Goal: Task Accomplishment & Management: Complete application form

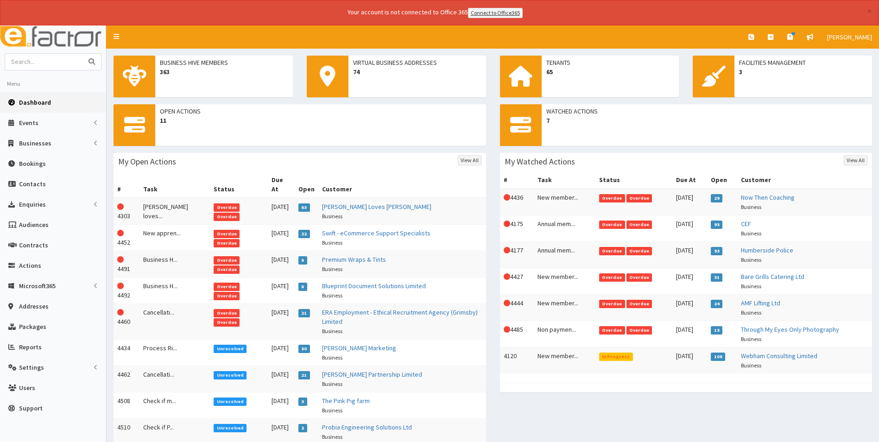
click at [69, 63] on input "text" at bounding box center [44, 62] width 78 height 16
type input "crystal"
click at [82, 54] on button "submit" at bounding box center [91, 62] width 19 height 16
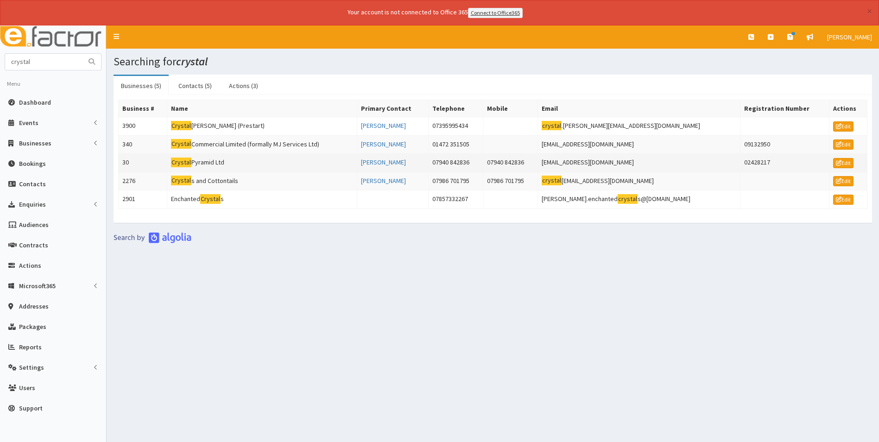
click at [220, 162] on td "Crystal Pyramid Ltd" at bounding box center [262, 163] width 190 height 19
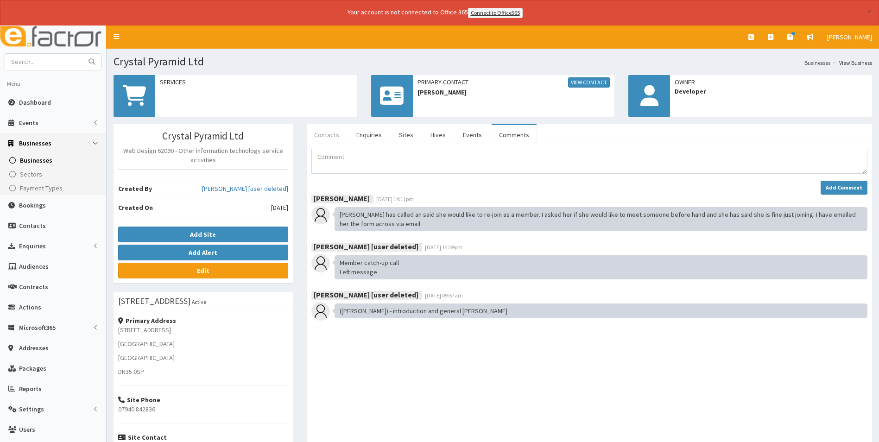
click at [329, 137] on link "Contacts" at bounding box center [327, 134] width 40 height 19
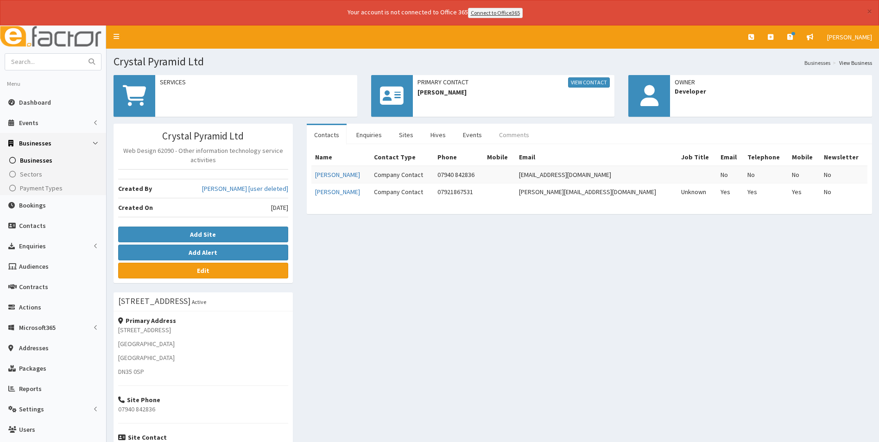
click at [516, 133] on link "Comments" at bounding box center [514, 134] width 45 height 19
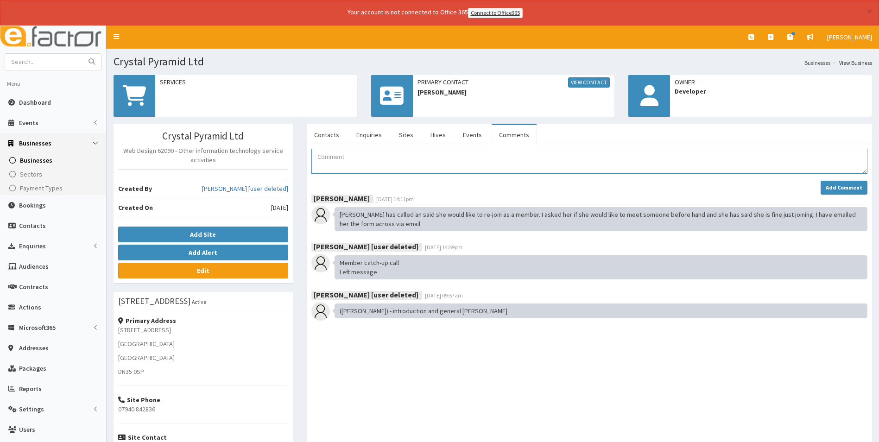
click at [350, 156] on textarea "Comment" at bounding box center [589, 161] width 556 height 25
type textarea "Membership form emailed to Jess on 4.09.25 Saved in folder Added to pending tab…"
click at [832, 184] on strong "Add Comment" at bounding box center [844, 187] width 37 height 7
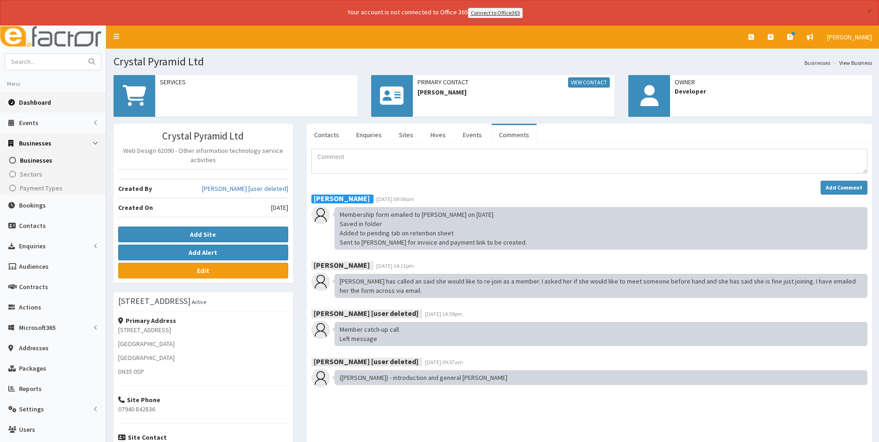
click at [28, 104] on span "Dashboard" at bounding box center [35, 102] width 32 height 8
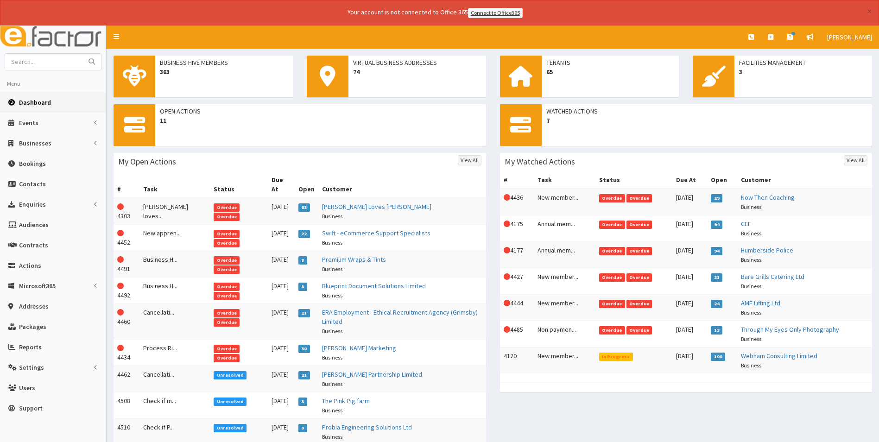
click at [37, 101] on span "Dashboard" at bounding box center [35, 102] width 32 height 8
click at [32, 58] on input "text" at bounding box center [44, 62] width 78 height 16
click at [73, 66] on input "text" at bounding box center [44, 62] width 78 height 16
type input "fortify"
click at [82, 54] on button "submit" at bounding box center [91, 62] width 19 height 16
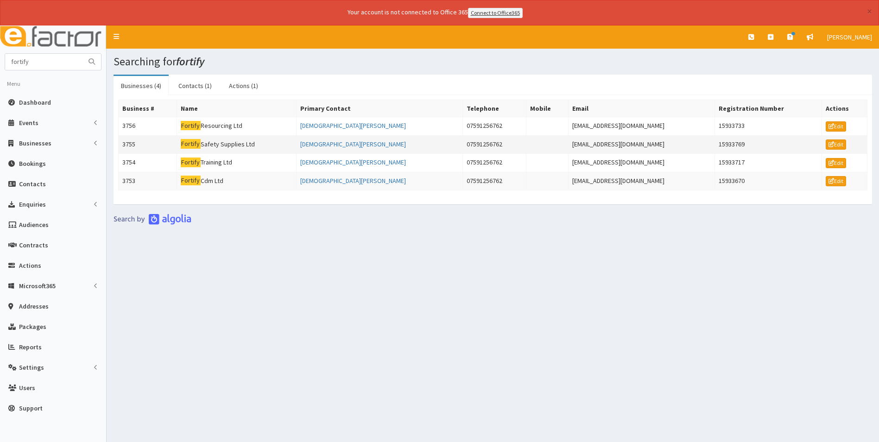
click at [222, 144] on td "Fortify Safety Supplies Ltd" at bounding box center [237, 144] width 120 height 19
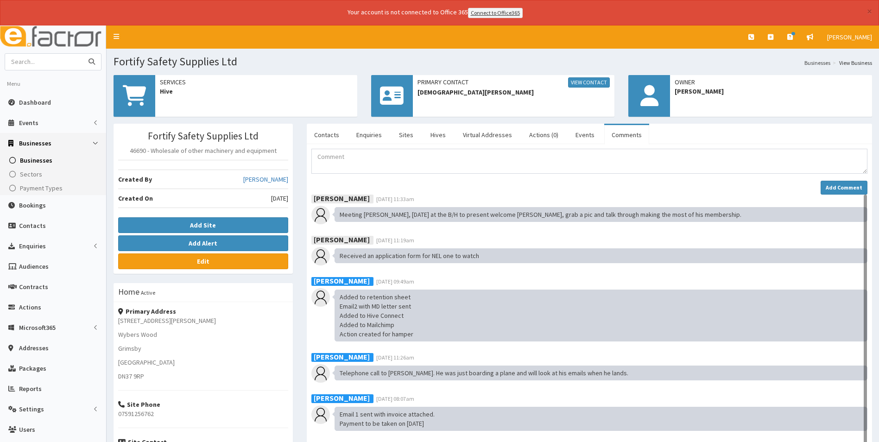
click at [77, 67] on input "text" at bounding box center [44, 62] width 78 height 16
type input "fortify"
click at [323, 136] on link "Contacts" at bounding box center [327, 134] width 40 height 19
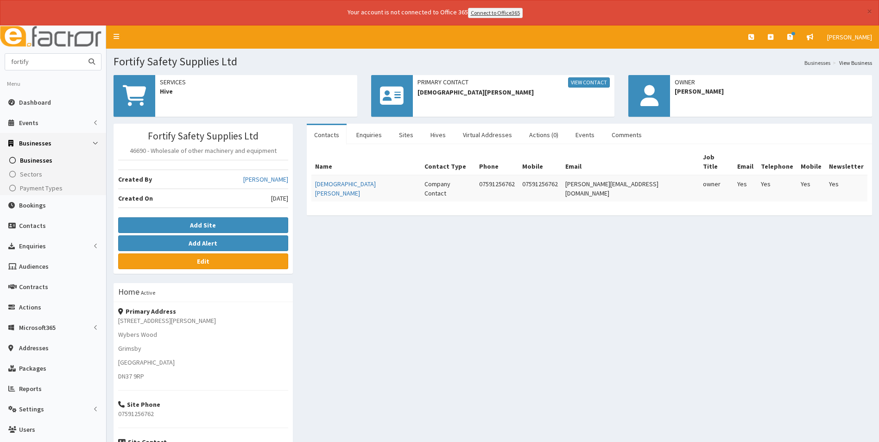
click at [57, 57] on input "fortify" at bounding box center [44, 62] width 78 height 16
click at [94, 64] on icon "submit" at bounding box center [92, 61] width 6 height 6
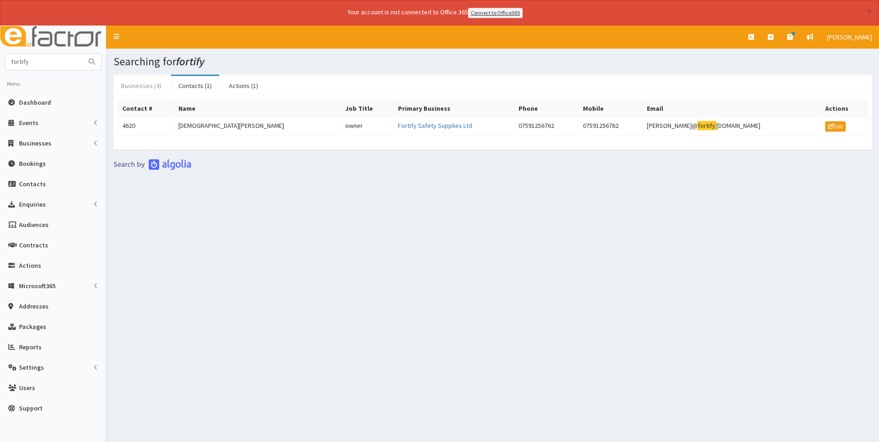
click at [143, 85] on link "Businesses (4)" at bounding box center [141, 85] width 55 height 19
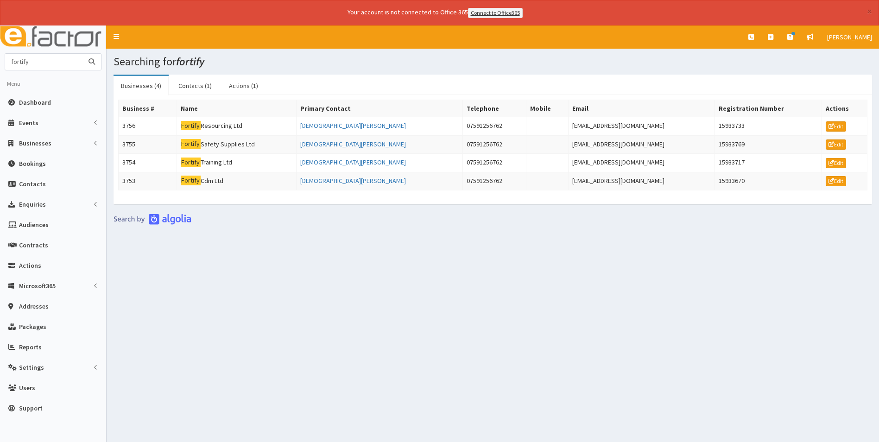
click at [42, 62] on input "fortify" at bounding box center [44, 62] width 78 height 16
type input "fortis"
click at [82, 54] on button "submit" at bounding box center [91, 62] width 19 height 16
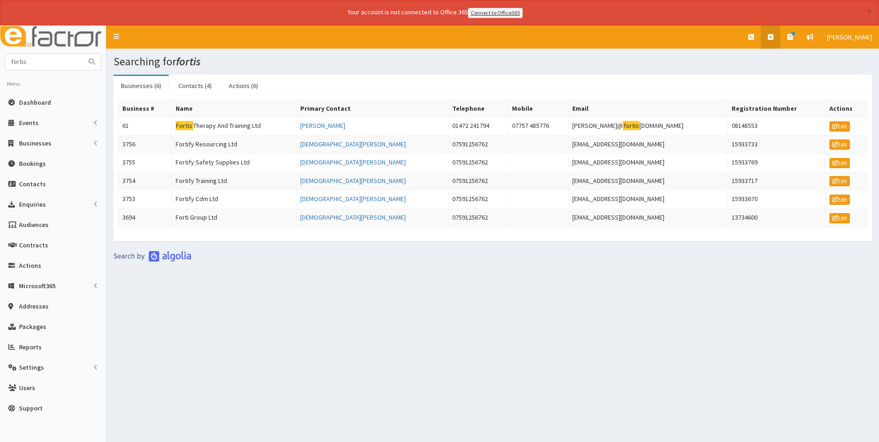
click at [775, 34] on link at bounding box center [770, 36] width 19 height 23
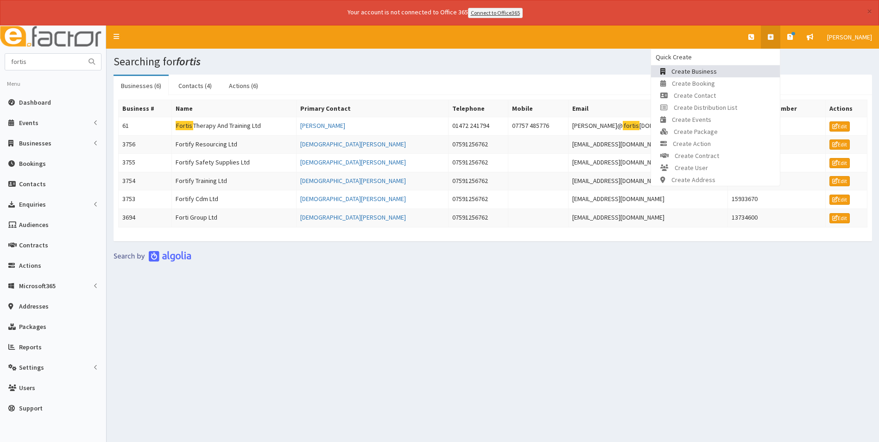
click at [722, 73] on link "Create Business" at bounding box center [715, 71] width 129 height 12
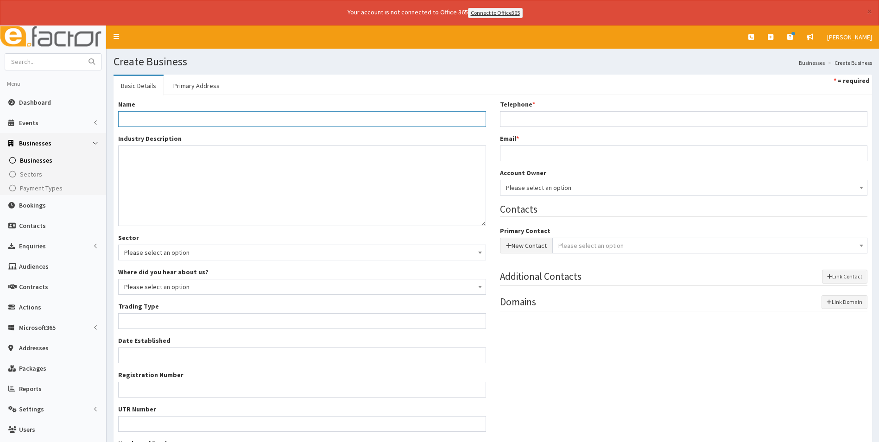
click at [194, 113] on input "Name *" at bounding box center [302, 119] width 368 height 16
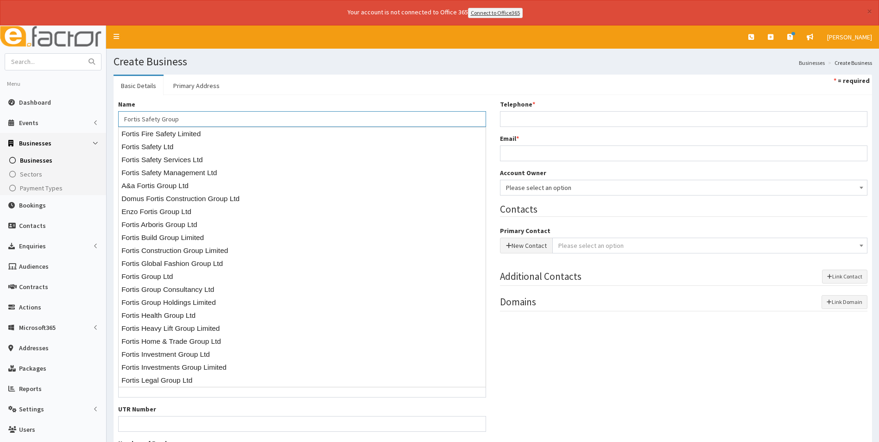
type input "Fortis Safety Group"
click at [262, 101] on div "Name * Fortis Safety Group" at bounding box center [302, 113] width 368 height 27
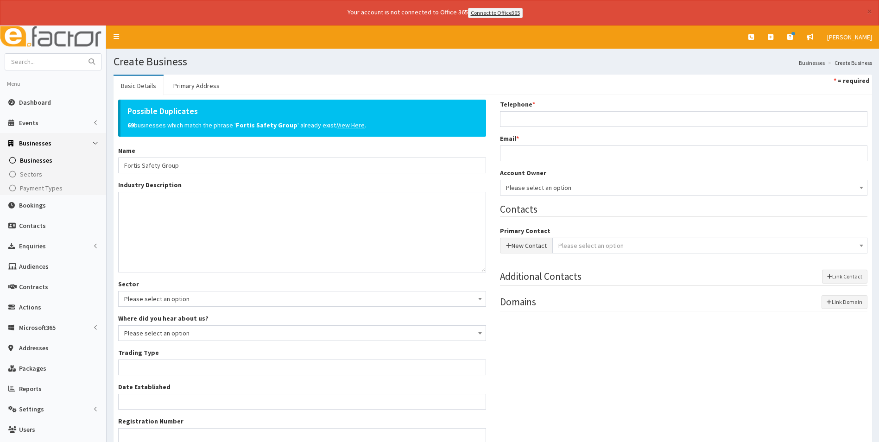
click at [717, 185] on span "Please select an option" at bounding box center [684, 187] width 356 height 13
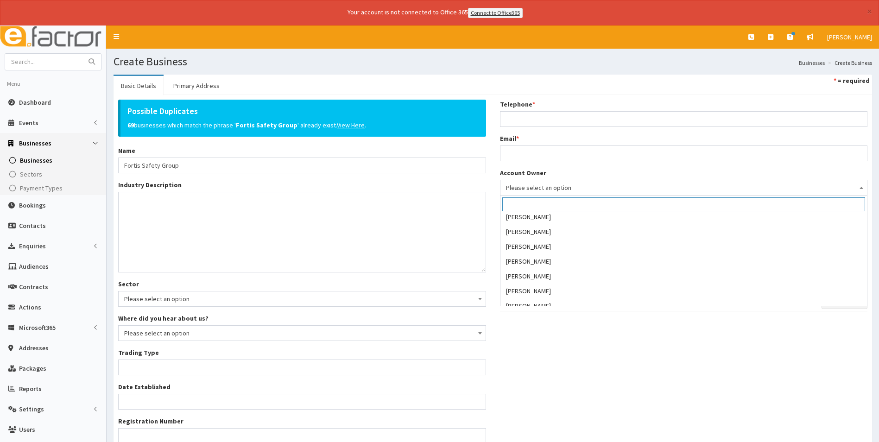
scroll to position [139, 0]
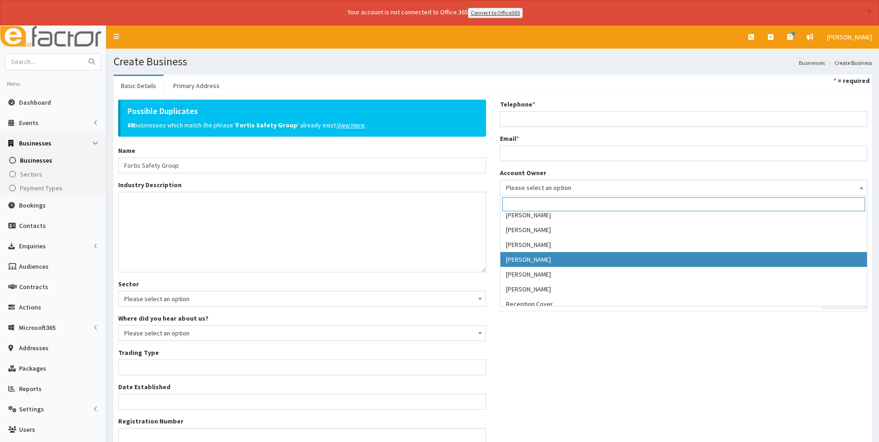
select select "36"
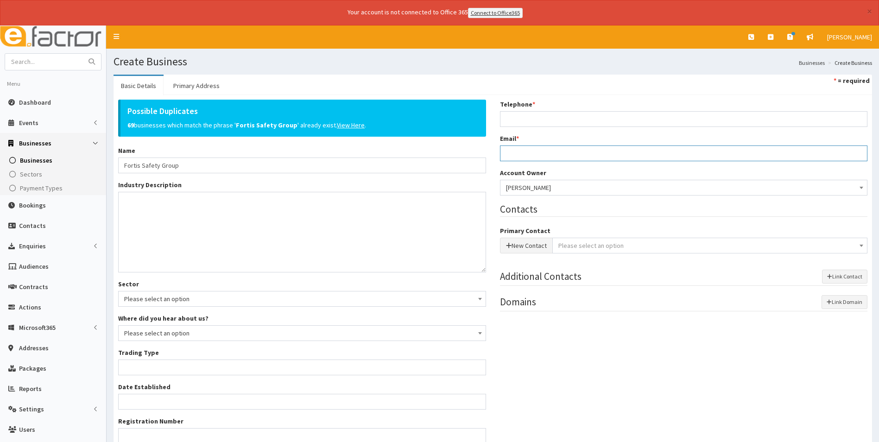
click at [548, 152] on input "Email *" at bounding box center [684, 154] width 368 height 16
type input "info@fortissafetygroup.co.uk"
click at [545, 114] on input "Telephone *" at bounding box center [684, 119] width 368 height 16
type input "07723374111"
click at [530, 247] on button "New Contact" at bounding box center [526, 246] width 53 height 16
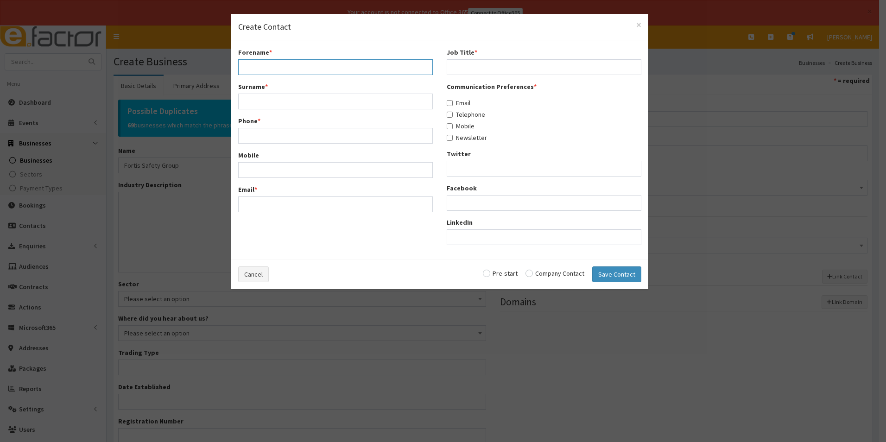
click at [323, 63] on input "Forename *" at bounding box center [335, 67] width 195 height 16
type input "Mark"
type input "Hay"
type input "07723374111"
type input "[EMAIL_ADDRESS][DOMAIN_NAME]"
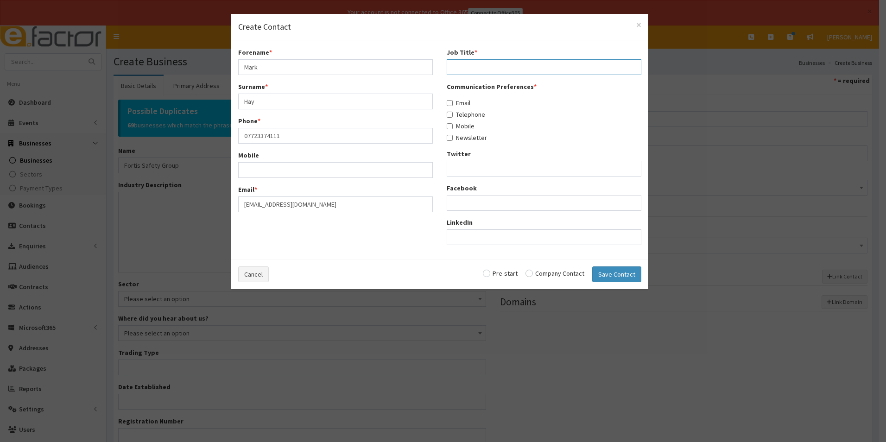
click at [494, 62] on input "Job Title *" at bounding box center [544, 67] width 195 height 16
type input "Director"
click at [451, 101] on input "Email" at bounding box center [450, 103] width 6 height 6
checkbox input "true"
click at [452, 116] on input "Telephone" at bounding box center [450, 115] width 6 height 6
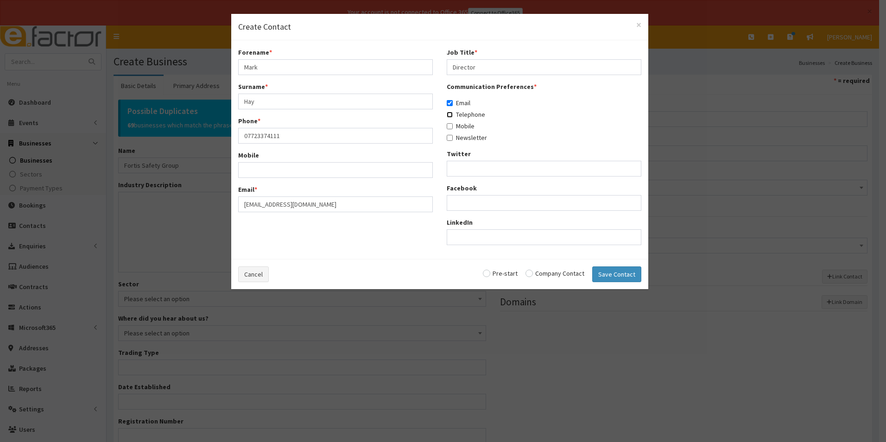
checkbox input "true"
click at [451, 127] on input "Mobile" at bounding box center [450, 126] width 6 height 6
checkbox input "true"
click at [450, 139] on input "Newsletter" at bounding box center [450, 138] width 6 height 6
checkbox input "true"
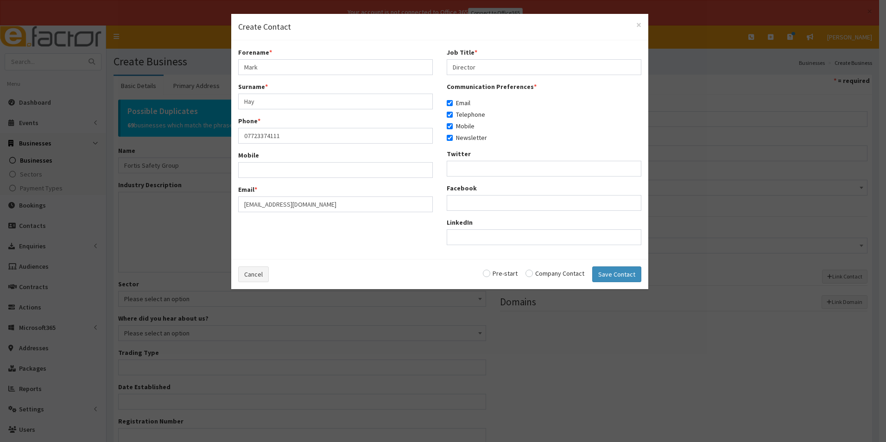
click at [528, 269] on div "Cancel Pre-start Company Contact Save Contact" at bounding box center [439, 274] width 417 height 30
click at [531, 273] on input "radio" at bounding box center [555, 273] width 59 height 6
radio input "true"
click at [628, 269] on button "Save Contact" at bounding box center [616, 274] width 49 height 16
checkbox input "false"
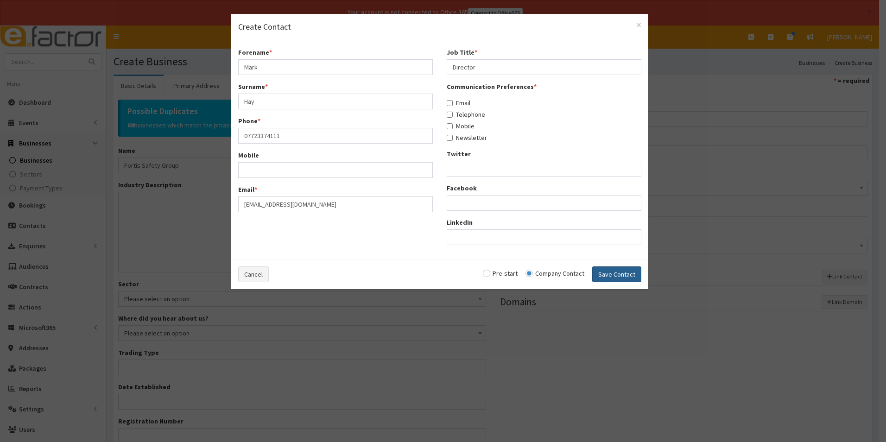
checkbox input "false"
radio input "false"
select select "5251"
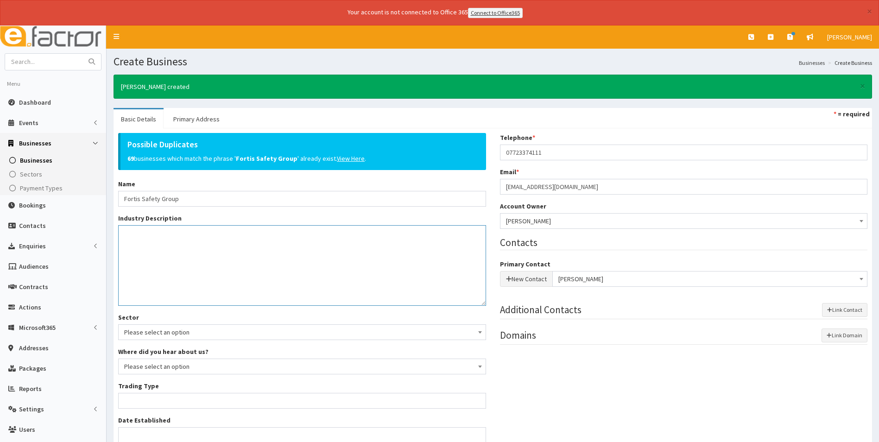
click at [194, 272] on textarea "Industry Description *" at bounding box center [302, 265] width 368 height 81
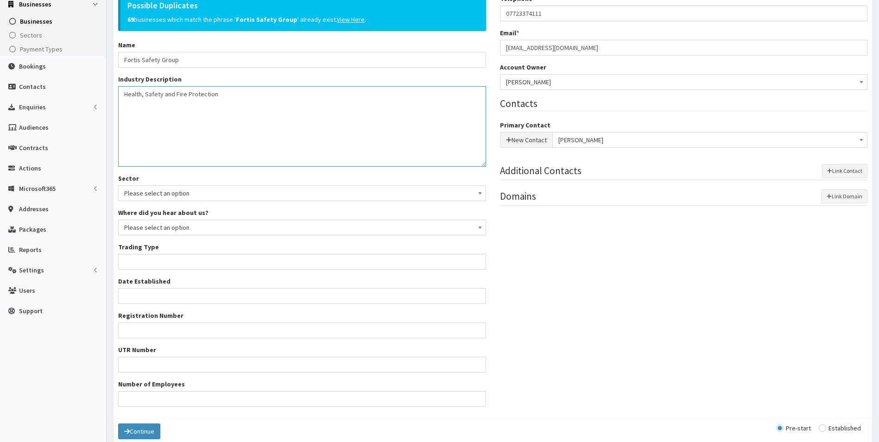
type textarea "Health, Safety and Fire Protection"
click at [157, 264] on input "Trading Type *" at bounding box center [302, 262] width 368 height 16
click at [191, 262] on input "Trading Type *" at bounding box center [302, 262] width 368 height 16
type input "Private limited company"
click at [165, 401] on input "Number of Employees" at bounding box center [302, 399] width 368 height 16
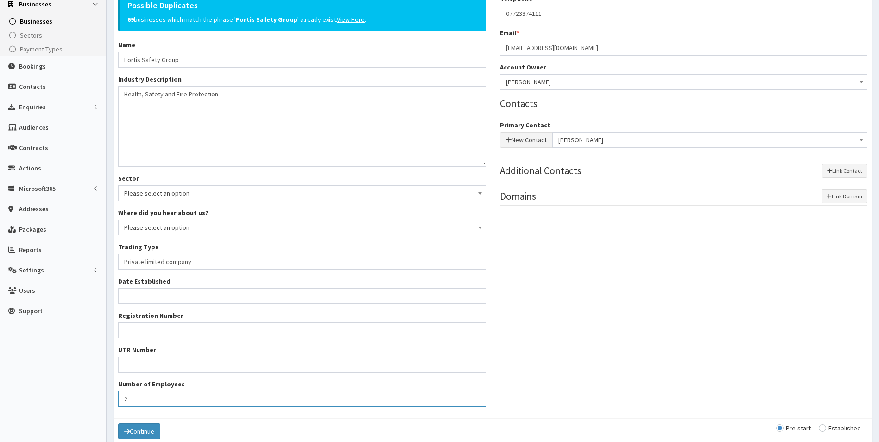
type input "2"
click at [729, 289] on div "Possible Duplicates 69 businesses which match the phrase ' Fortis Safety Group …" at bounding box center [492, 204] width 763 height 420
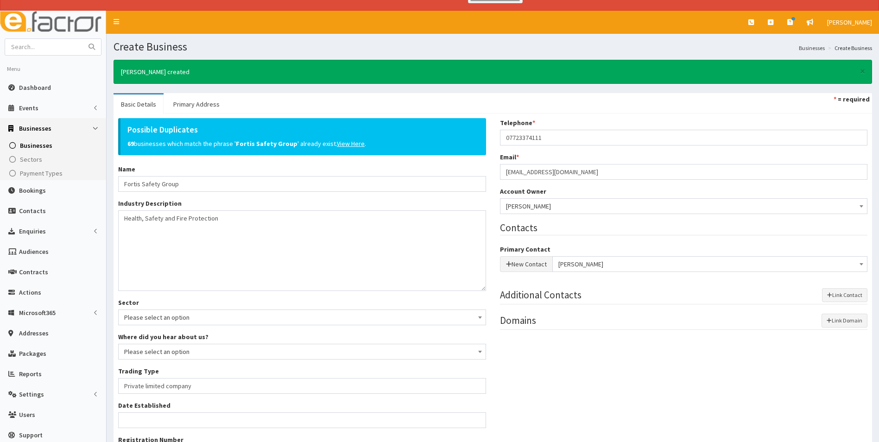
scroll to position [0, 0]
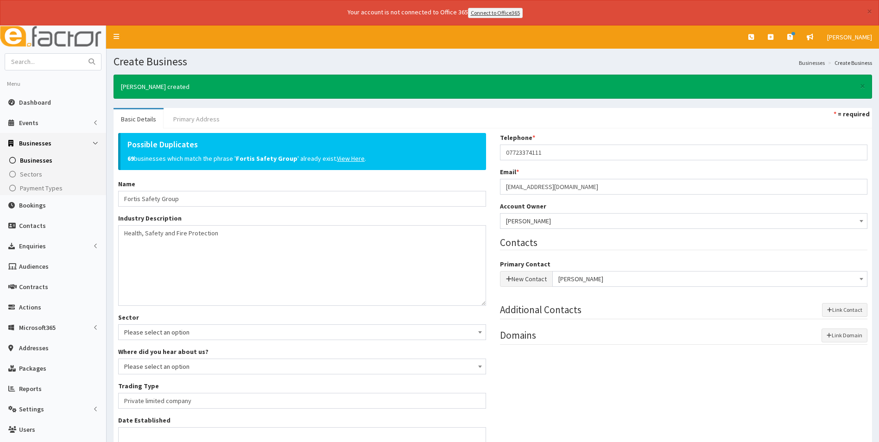
click at [202, 120] on link "Primary Address" at bounding box center [196, 118] width 61 height 19
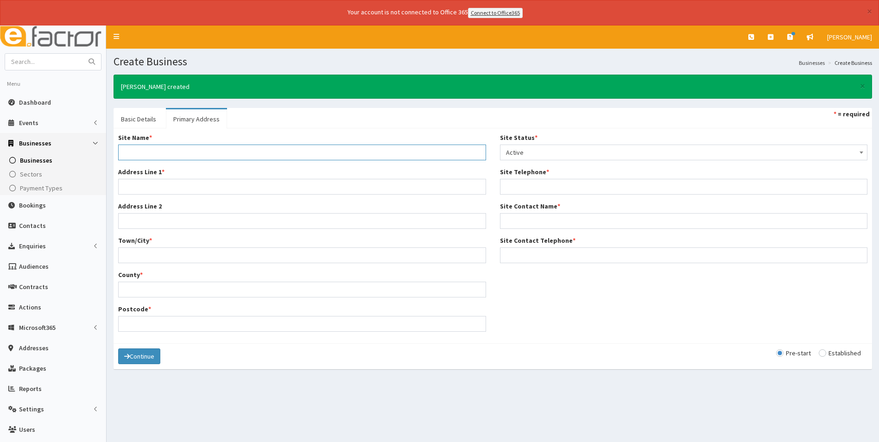
click at [173, 151] on input "Site Name *" at bounding box center [302, 153] width 368 height 16
type input "Main Office"
click at [133, 180] on input "Address Line 1 *" at bounding box center [302, 187] width 368 height 16
type input "[STREET_ADDRESS]"
type input "Grimsby"
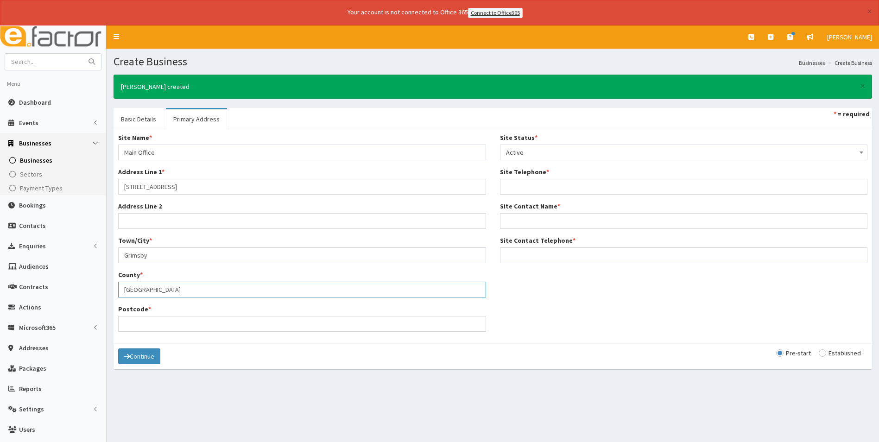
type input "North east Lincolnshire"
click at [655, 300] on div "Site Name * Main Office Address Line 1 * 2 Heathland Way Address Line 2 Town/Ci…" at bounding box center [492, 236] width 763 height 206
click at [158, 321] on input "Postcode *" at bounding box center [302, 324] width 368 height 16
type input "DN36 4ZH"
click at [144, 288] on input "North east Lincolnshire" at bounding box center [302, 290] width 368 height 16
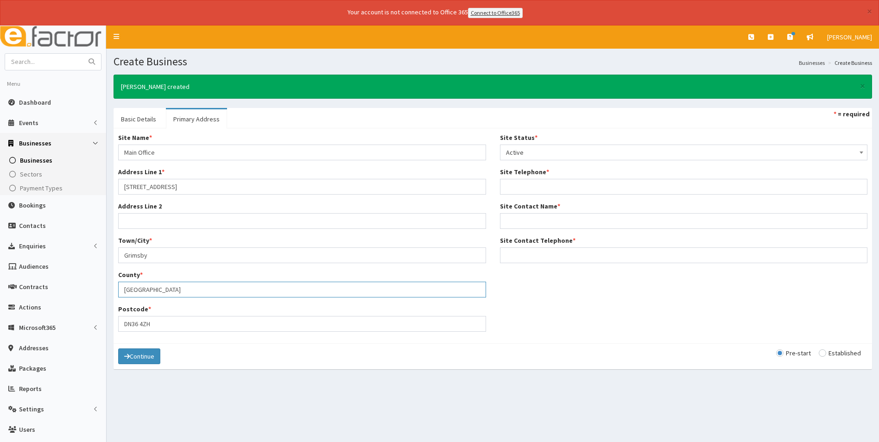
type input "[GEOGRAPHIC_DATA]"
click at [535, 298] on div "Site Name * Main Office Address Line 1 * 2 Heathland Way Address Line 2 Town/Ci…" at bounding box center [492, 236] width 763 height 206
click at [534, 223] on input "Site Contact Name *" at bounding box center [684, 221] width 368 height 16
type input "[PERSON_NAME]"
type input "07723374111"
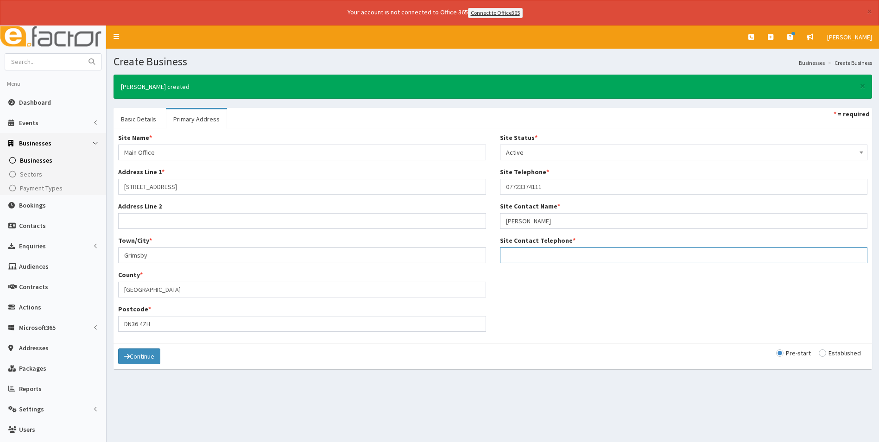
click at [532, 257] on input "Site Contact Telephone *" at bounding box center [684, 255] width 368 height 16
type input "07723374111"
click at [825, 355] on input "radio" at bounding box center [840, 353] width 42 height 6
radio input "true"
click at [151, 355] on button "Continue" at bounding box center [139, 356] width 42 height 16
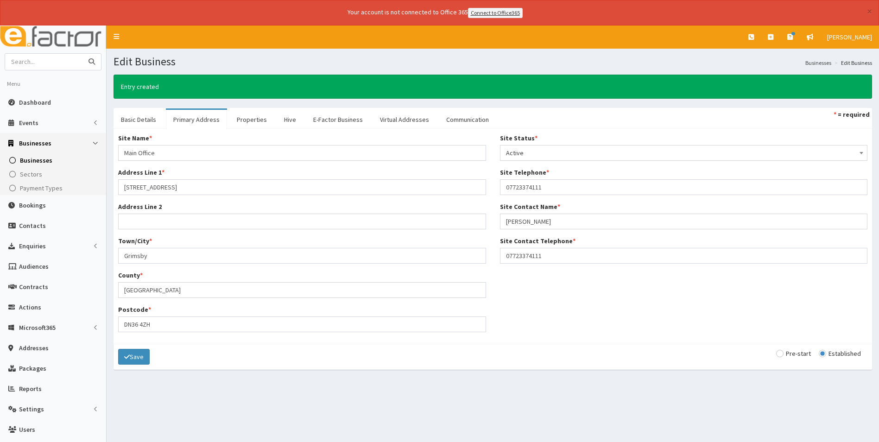
click at [39, 63] on input "text" at bounding box center [44, 62] width 78 height 16
type input "foris"
click at [82, 54] on button "submit" at bounding box center [91, 62] width 19 height 16
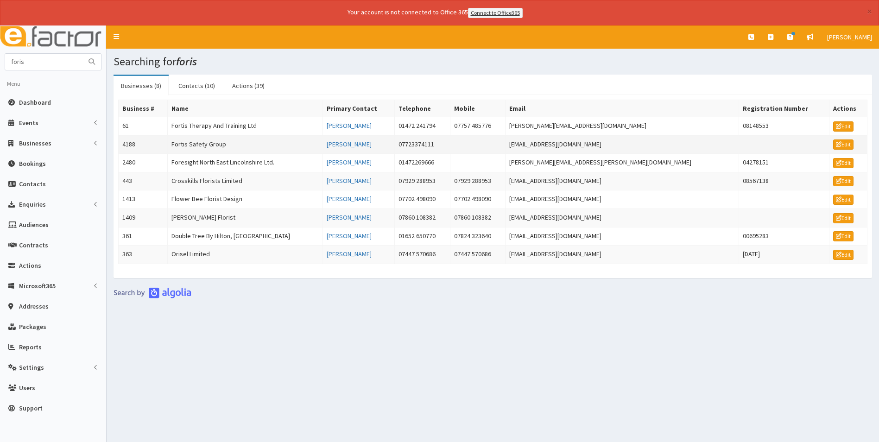
click at [215, 142] on td "Fortis Safety Group" at bounding box center [245, 144] width 156 height 19
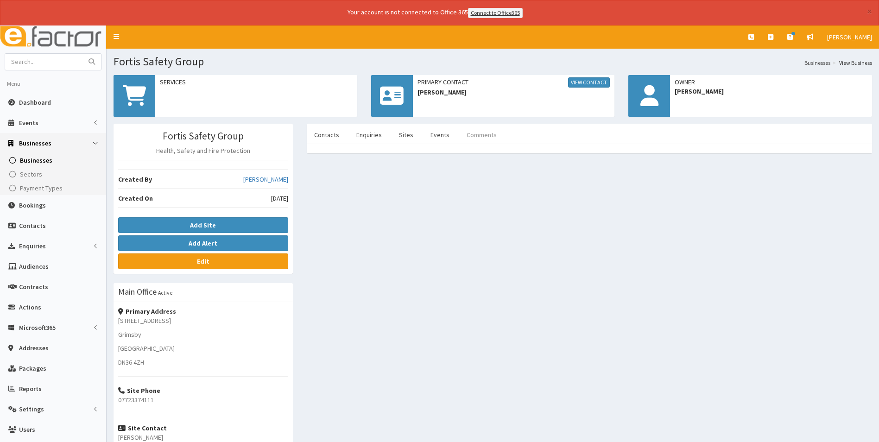
click at [492, 134] on link "Comments" at bounding box center [481, 134] width 45 height 19
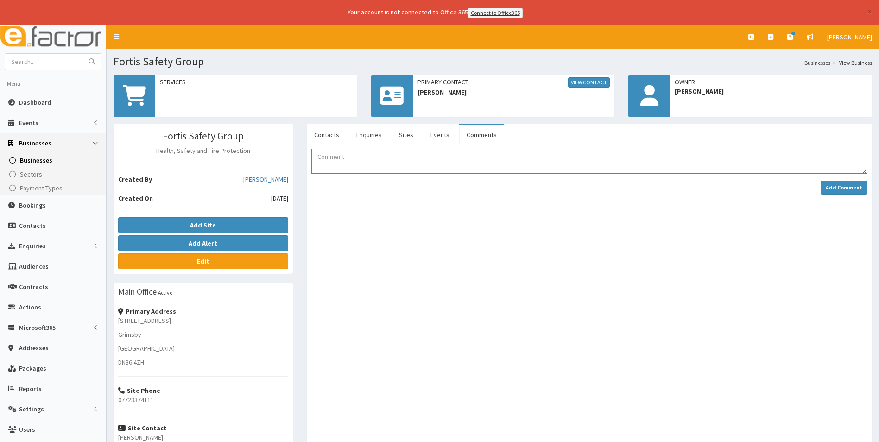
click at [328, 162] on textarea "Comment" at bounding box center [589, 161] width 556 height 25
type textarea "Membership form received via website."
click at [831, 186] on strong "Add Comment" at bounding box center [844, 187] width 37 height 7
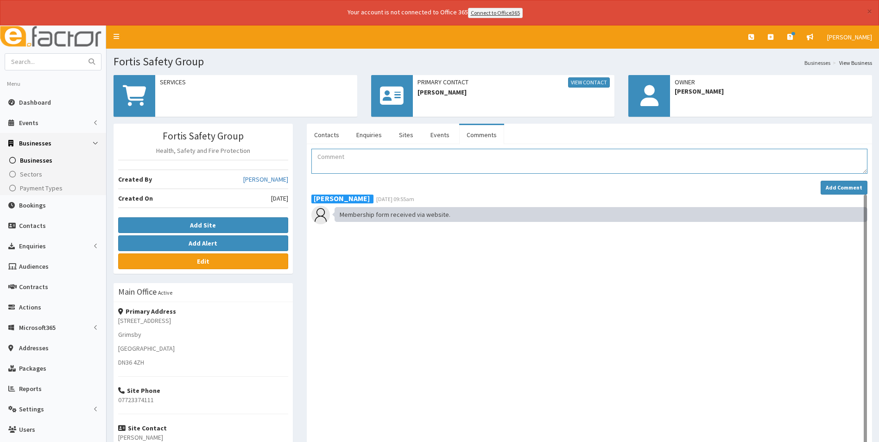
click at [332, 161] on textarea "Comment" at bounding box center [589, 161] width 556 height 25
click at [341, 164] on textarea "Comment" at bounding box center [589, 161] width 556 height 25
type textarea "Saved in folder Added to retention sheet Sent to [PERSON_NAME] for an invoice a…"
click at [833, 188] on strong "Add Comment" at bounding box center [844, 187] width 37 height 7
